Goal: Transaction & Acquisition: Register for event/course

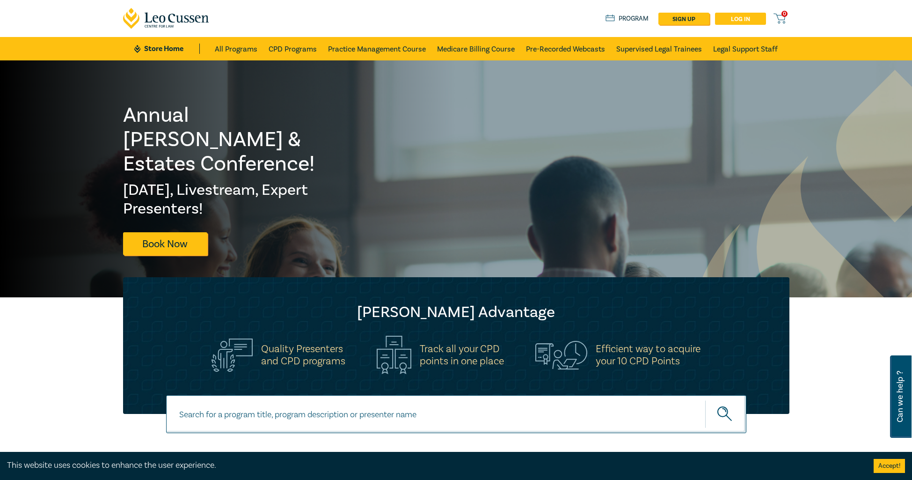
click at [740, 17] on link "Log in" at bounding box center [740, 19] width 51 height 12
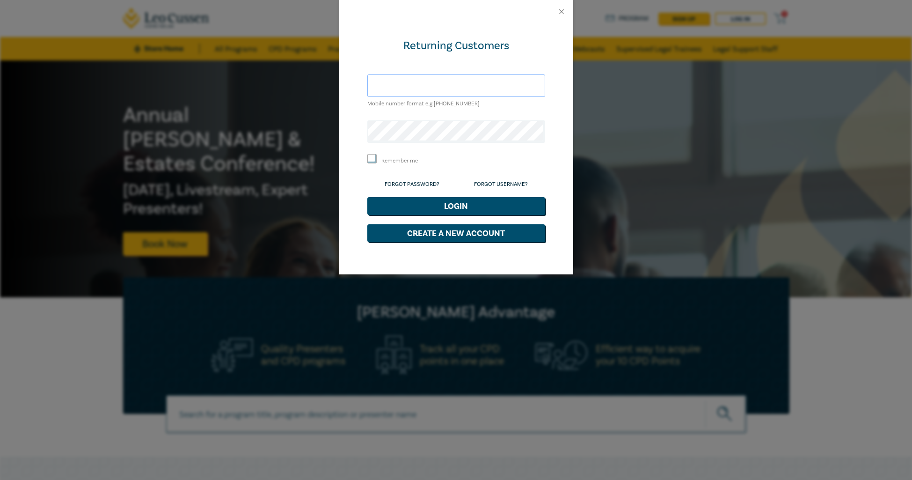
click at [447, 91] on input "text" at bounding box center [456, 85] width 178 height 22
type input "[EMAIL_ADDRESS][DOMAIN_NAME]"
click at [422, 202] on button "Login" at bounding box center [456, 206] width 178 height 18
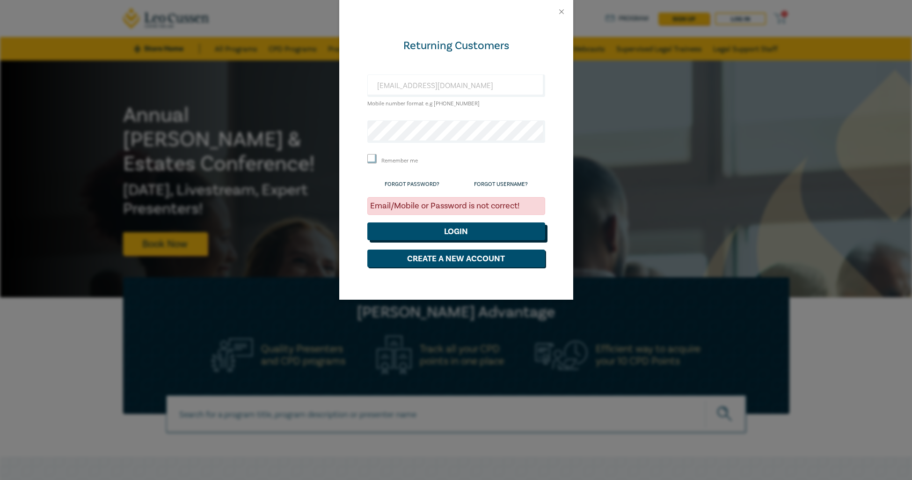
click at [433, 235] on button "Login" at bounding box center [456, 231] width 178 height 18
click at [277, 129] on div "Returning Customers [EMAIL_ADDRESS][DOMAIN_NAME] Mobile number format e.g [PHON…" at bounding box center [456, 240] width 912 height 480
click at [367, 222] on button "Login" at bounding box center [456, 231] width 178 height 18
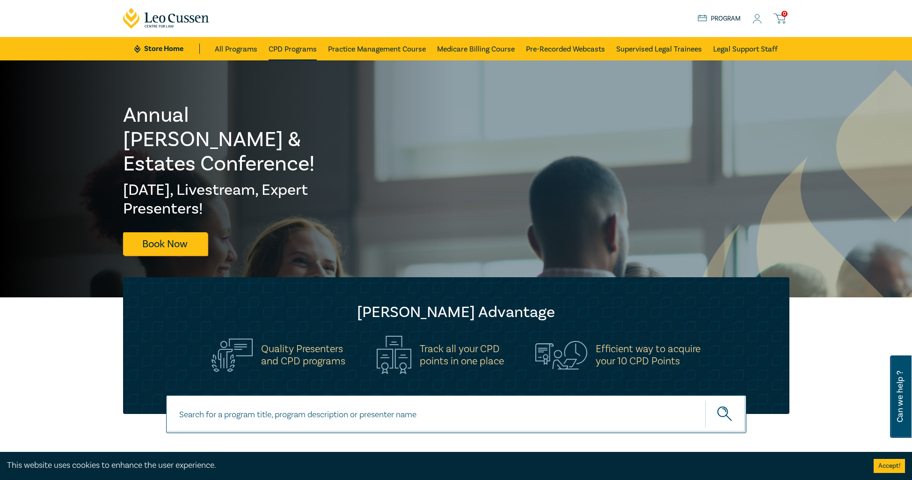
click at [281, 46] on link "CPD Programs" at bounding box center [293, 48] width 48 height 23
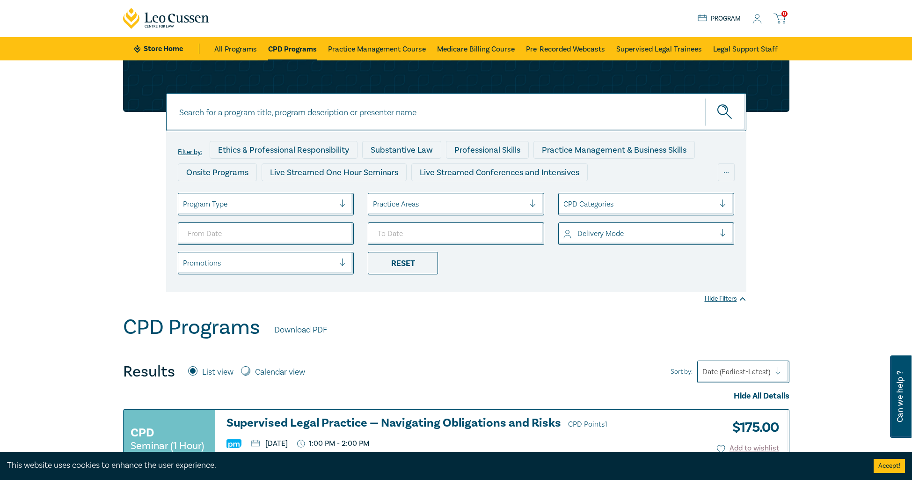
click at [254, 107] on input at bounding box center [456, 112] width 580 height 38
type input "criminal law"
click at [705, 98] on button "submit" at bounding box center [725, 112] width 41 height 29
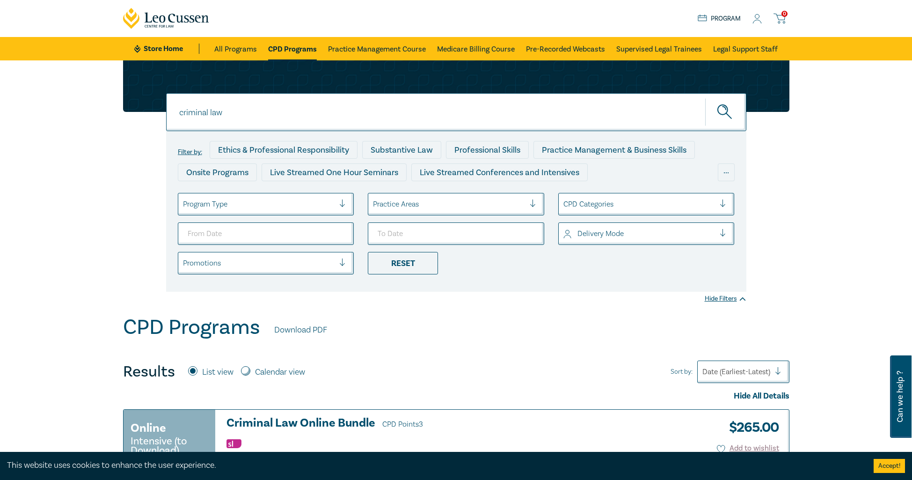
click at [69, 230] on div "criminal law criminal law criminal law Filter by: Ethics & Professional Respons…" at bounding box center [456, 187] width 912 height 254
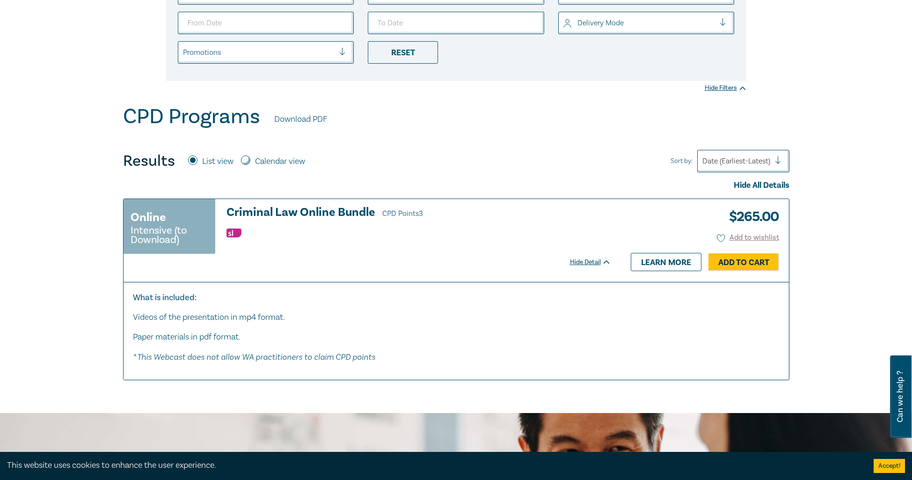
scroll to position [211, 0]
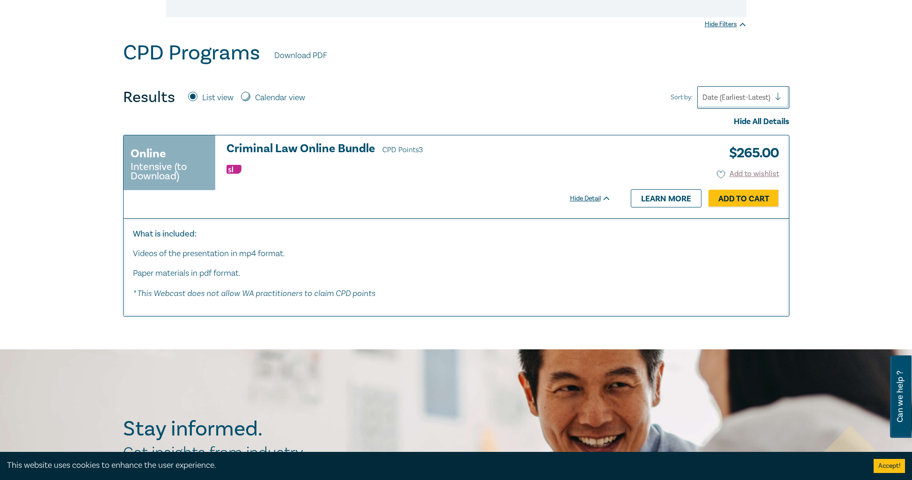
click at [287, 144] on h3 "Criminal Law Online Bundle CPD Points 3" at bounding box center [418, 149] width 385 height 14
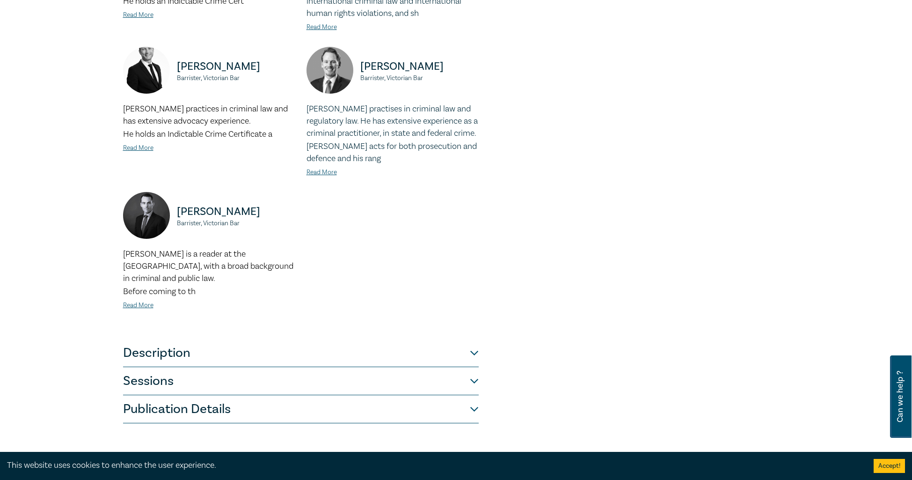
click at [125, 339] on button "Description" at bounding box center [301, 353] width 356 height 28
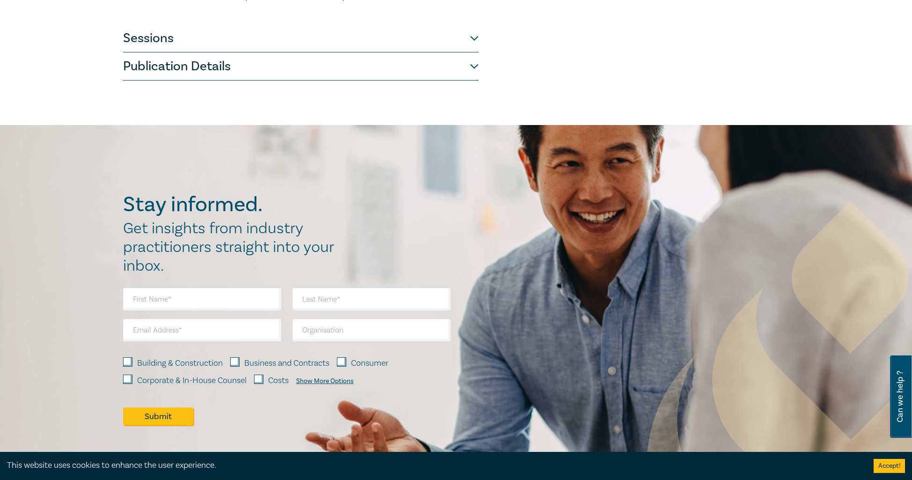
click at [157, 45] on button "Sessions" at bounding box center [301, 38] width 356 height 28
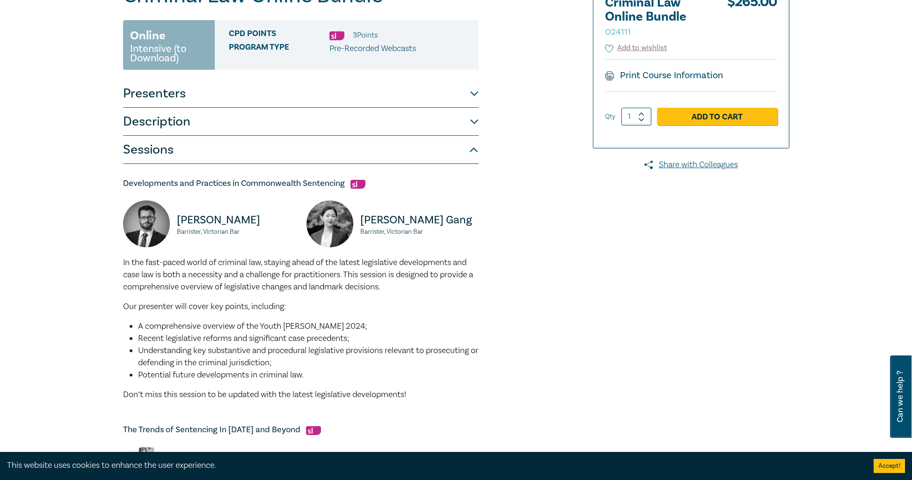
scroll to position [0, 0]
